Goal: Task Accomplishment & Management: Manage account settings

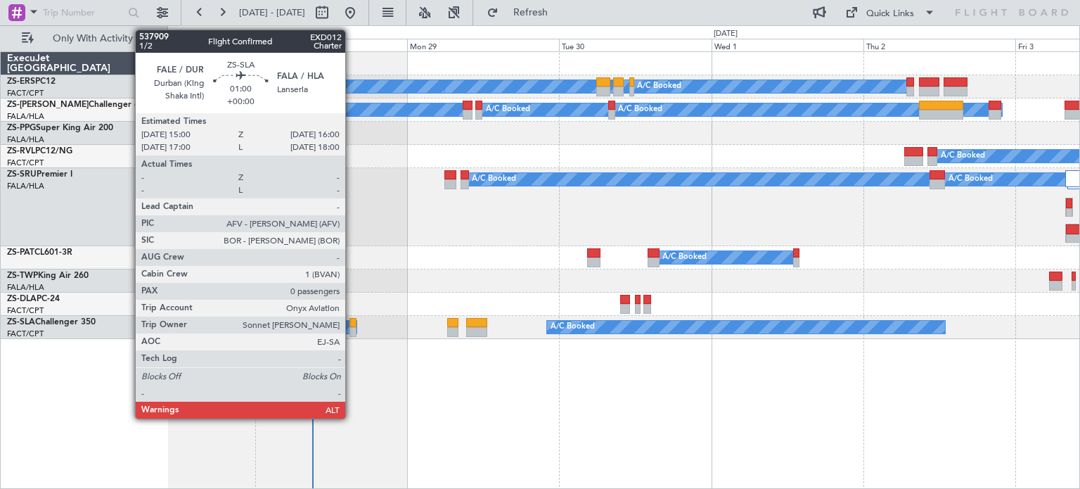
click at [354, 328] on div at bounding box center [352, 332] width 7 height 10
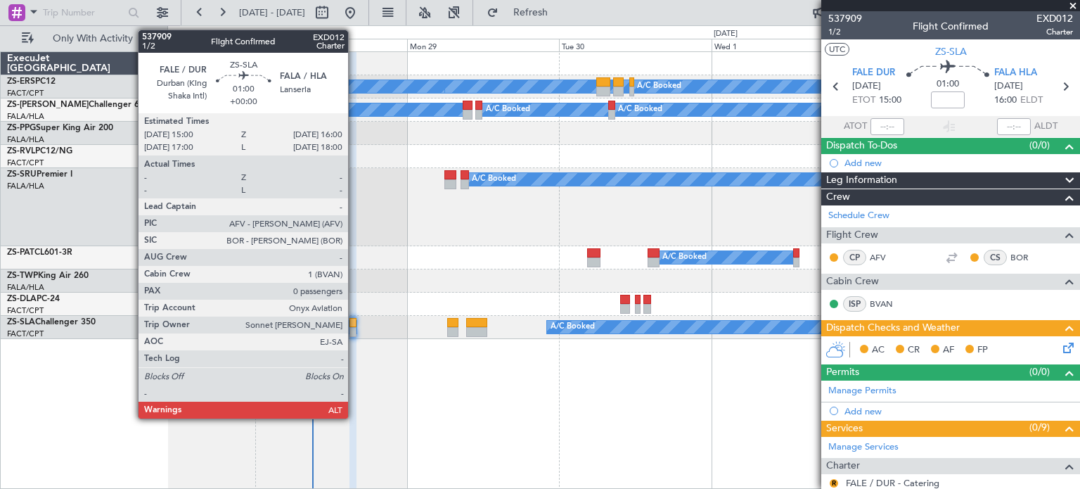
click at [354, 324] on div at bounding box center [352, 323] width 7 height 10
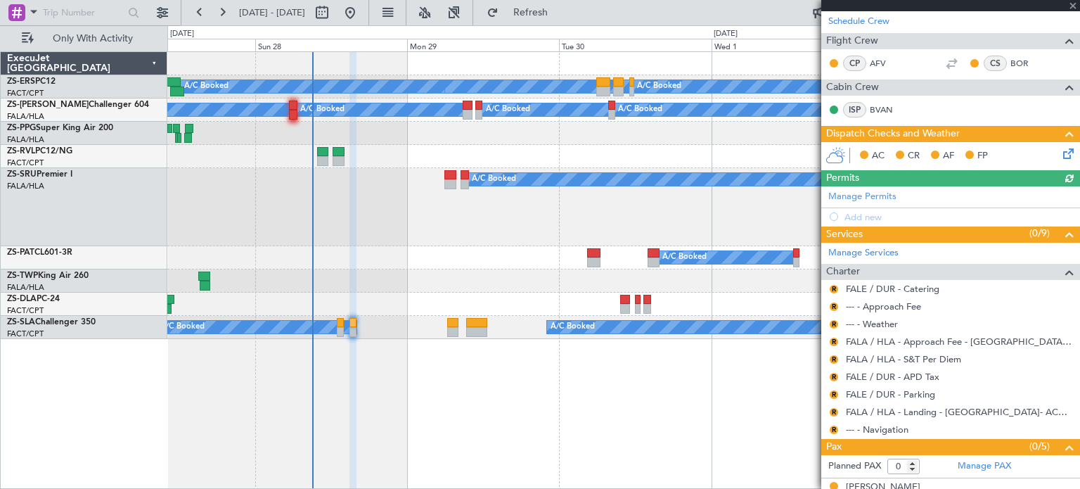
scroll to position [329, 0]
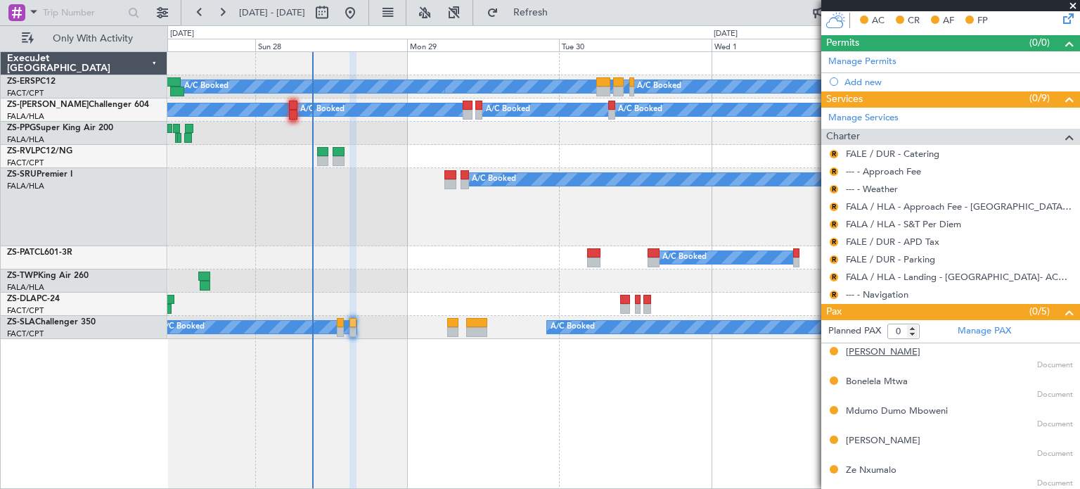
click at [877, 343] on li "[PERSON_NAME] Document" at bounding box center [950, 358] width 259 height 30
click at [877, 352] on div "[PERSON_NAME]" at bounding box center [883, 352] width 75 height 14
click at [856, 378] on div "Bonelela Mtwa" at bounding box center [877, 382] width 62 height 14
click at [852, 404] on div "Mdumo Dumo Mboweni" at bounding box center [897, 411] width 102 height 14
click at [858, 435] on div "[PERSON_NAME]" at bounding box center [883, 441] width 75 height 14
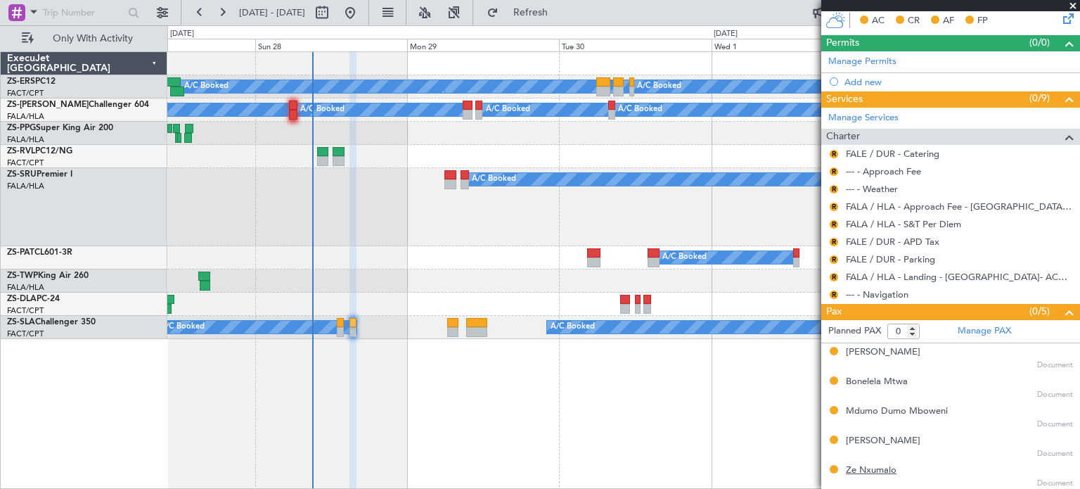
click at [875, 469] on div "Ze Nxumalo" at bounding box center [871, 470] width 51 height 14
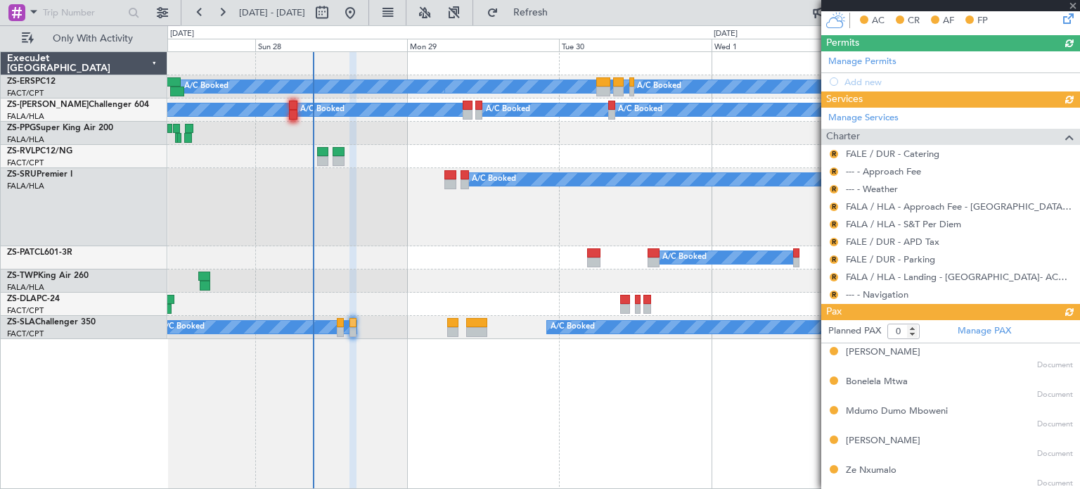
type input "5"
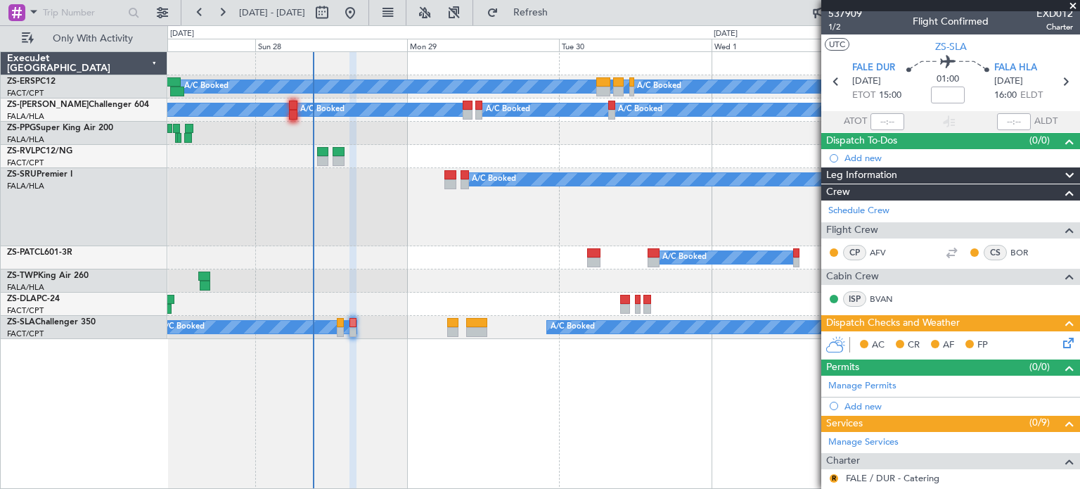
scroll to position [0, 0]
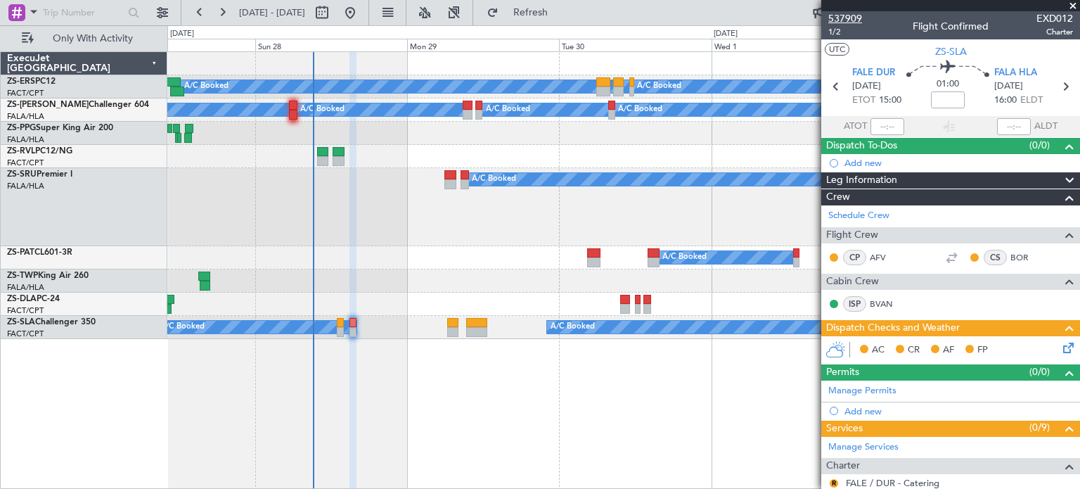
click at [858, 16] on span "537909" at bounding box center [845, 18] width 34 height 15
